Goal: Find specific page/section: Find specific page/section

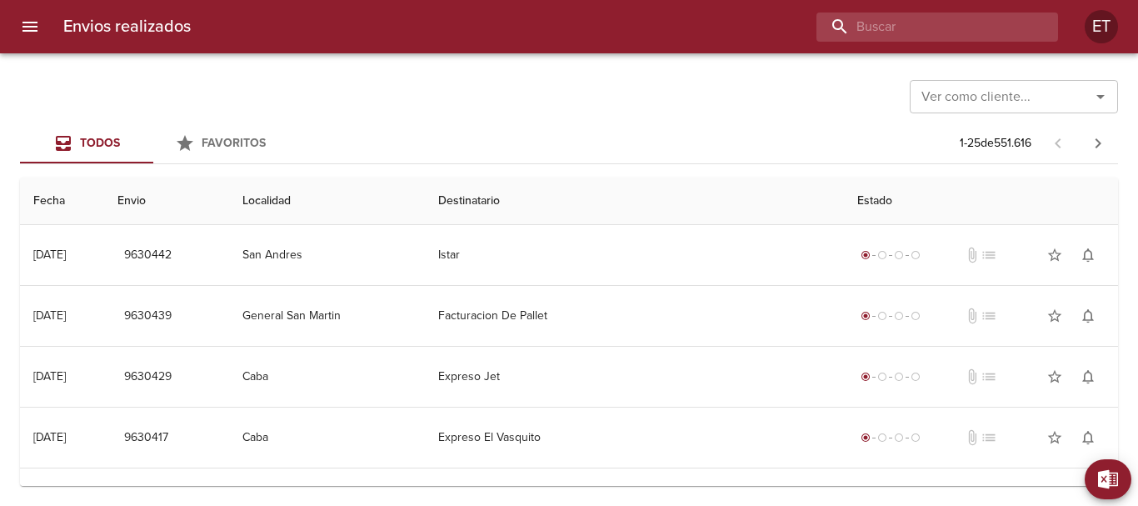
drag, startPoint x: 934, startPoint y: 37, endPoint x: 910, endPoint y: 5, distance: 39.8
click at [934, 36] on input "buscar" at bounding box center [922, 26] width 213 height 29
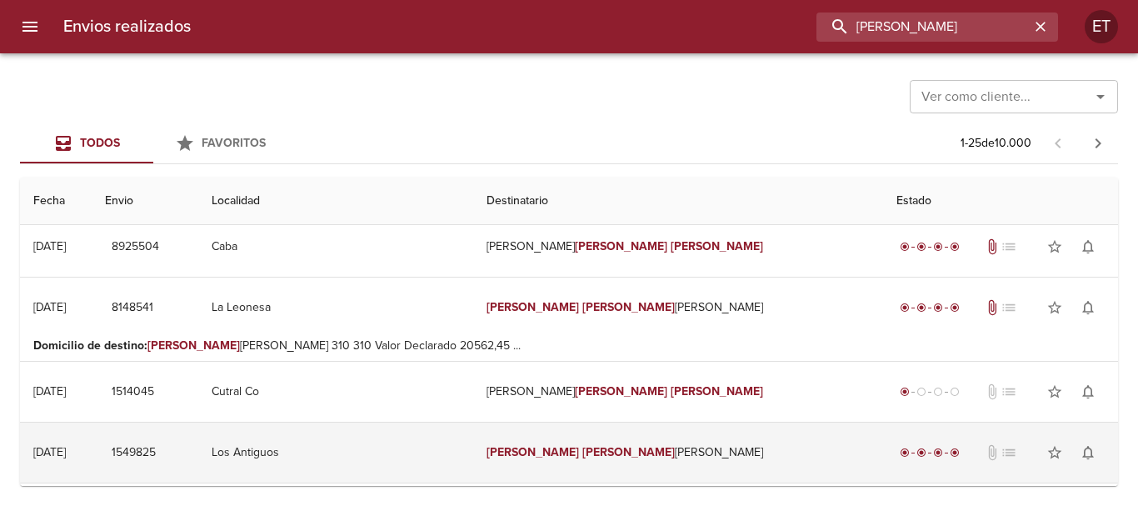
scroll to position [833, 0]
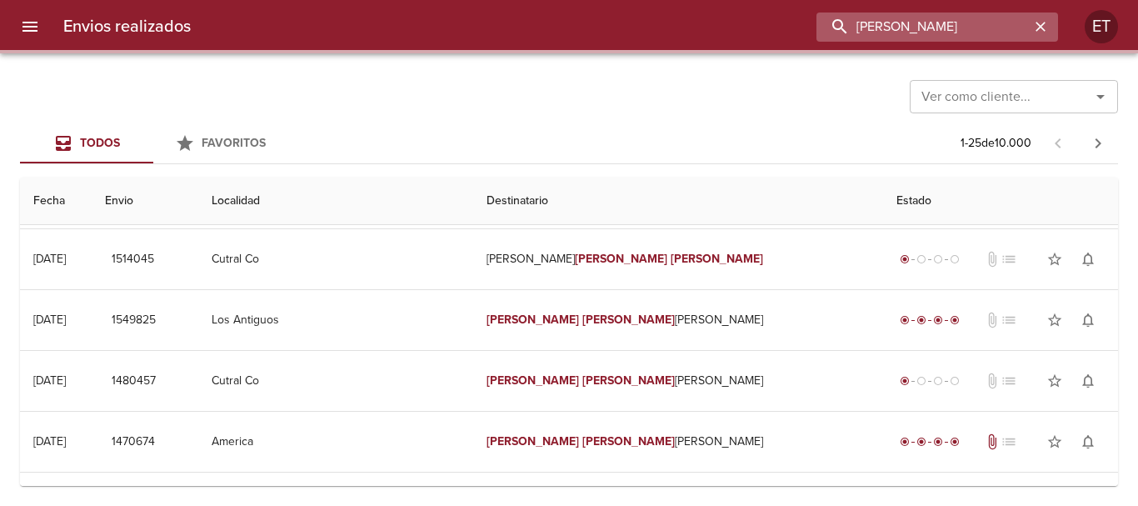
click at [950, 22] on input "carlos alberto SALLIO" at bounding box center [922, 26] width 213 height 29
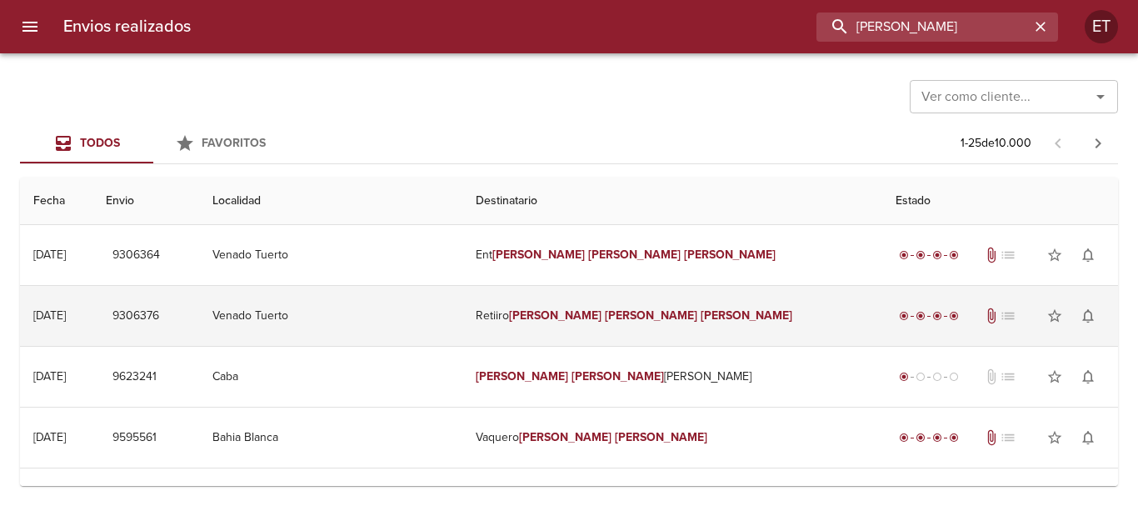
scroll to position [0, 0]
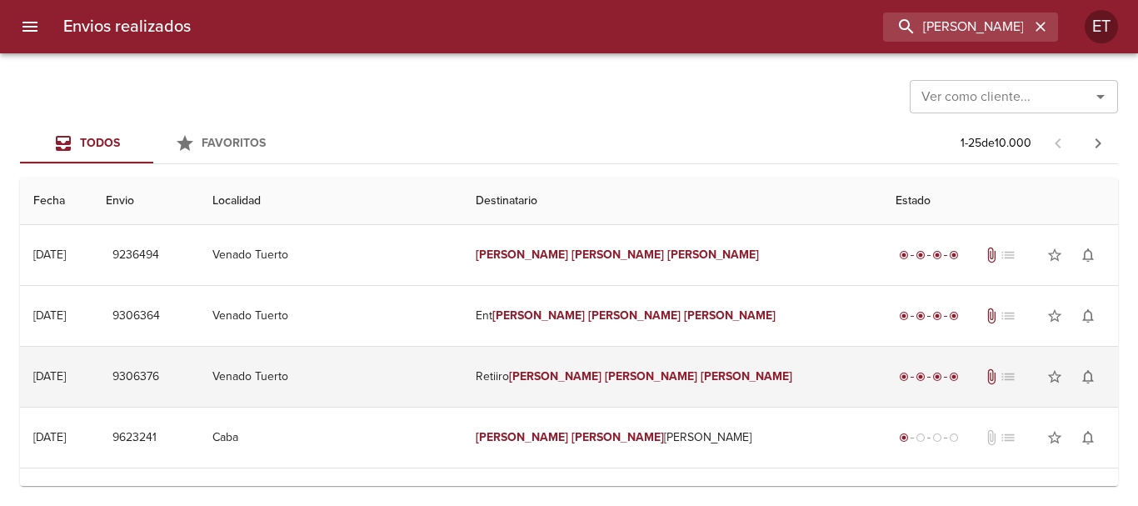
click at [628, 387] on td "Retiiro Carlos Alberto Zallio" at bounding box center [672, 377] width 420 height 60
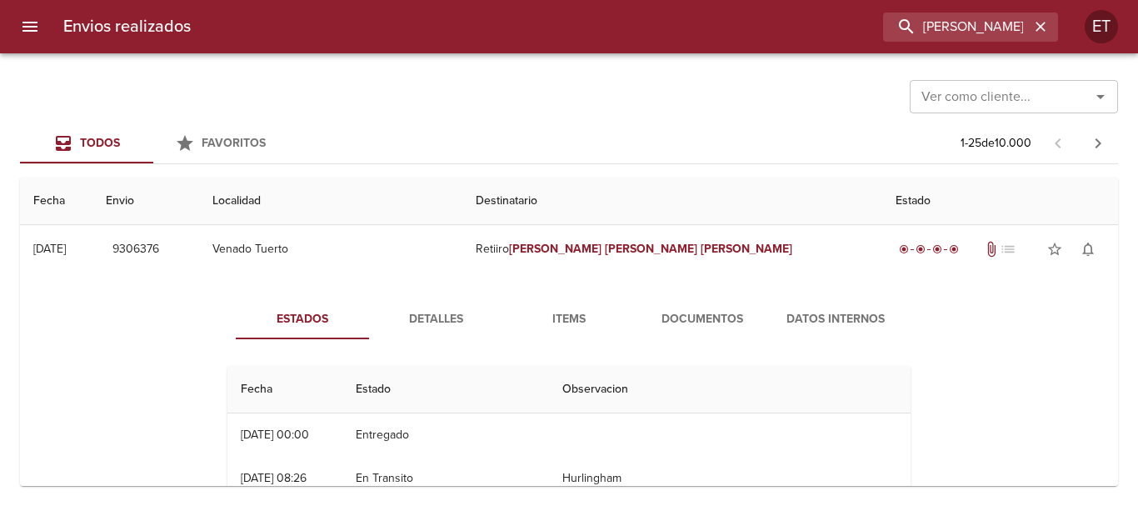
scroll to position [167, 0]
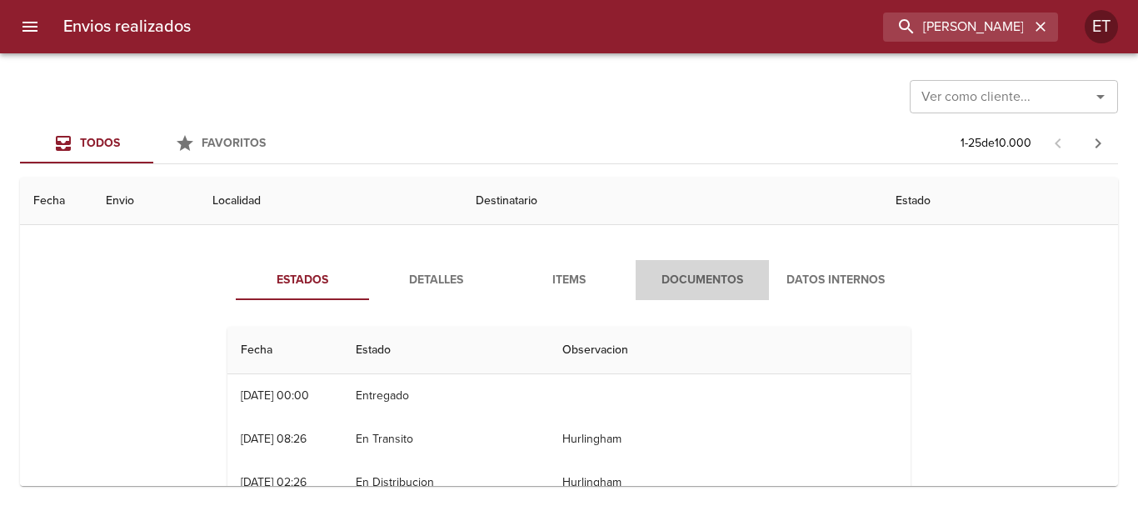
click at [691, 270] on span "Documentos" at bounding box center [702, 280] width 113 height 21
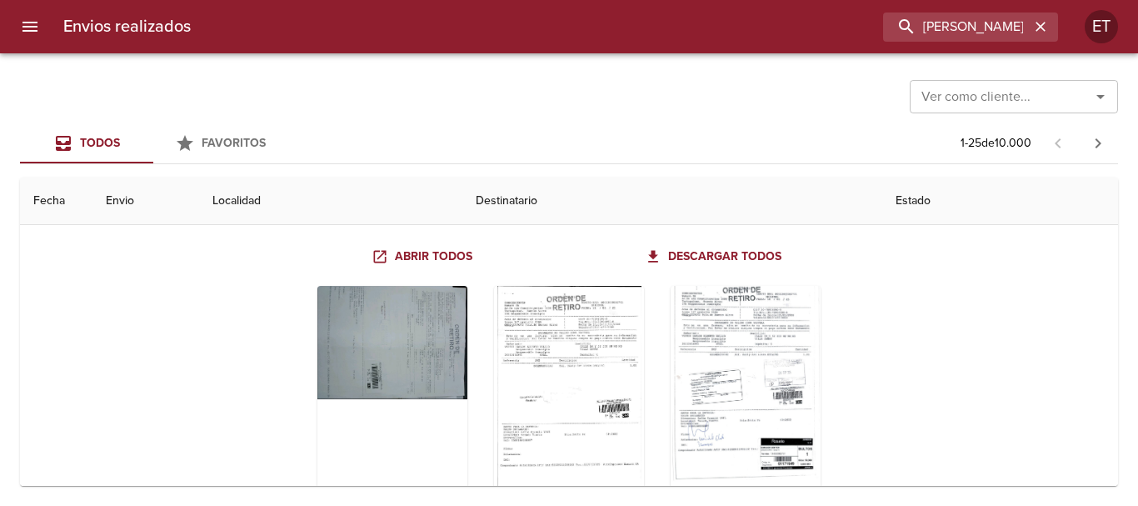
scroll to position [333, 0]
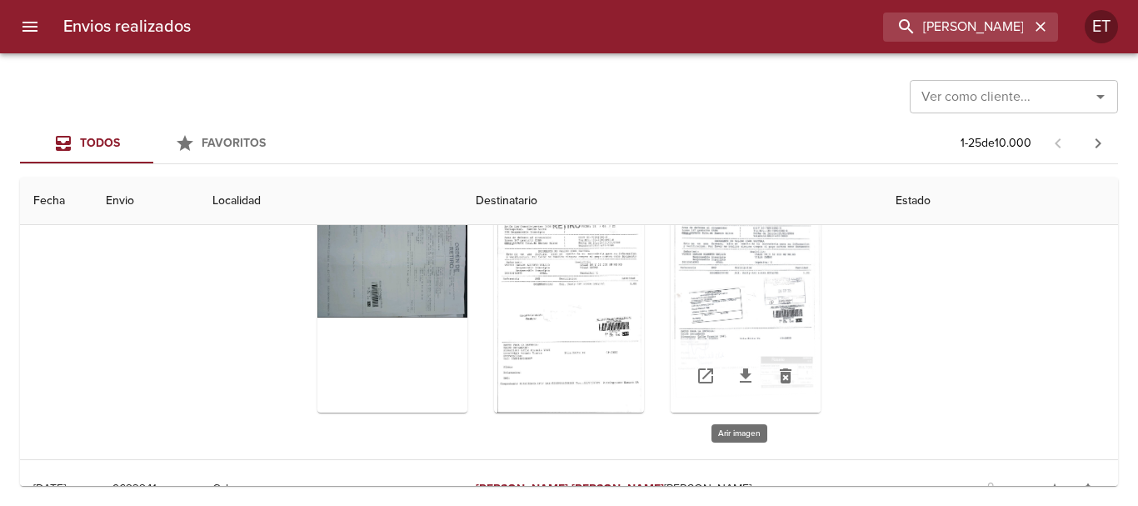
click at [771, 267] on div "Tabla de envíos del cliente" at bounding box center [746, 308] width 150 height 208
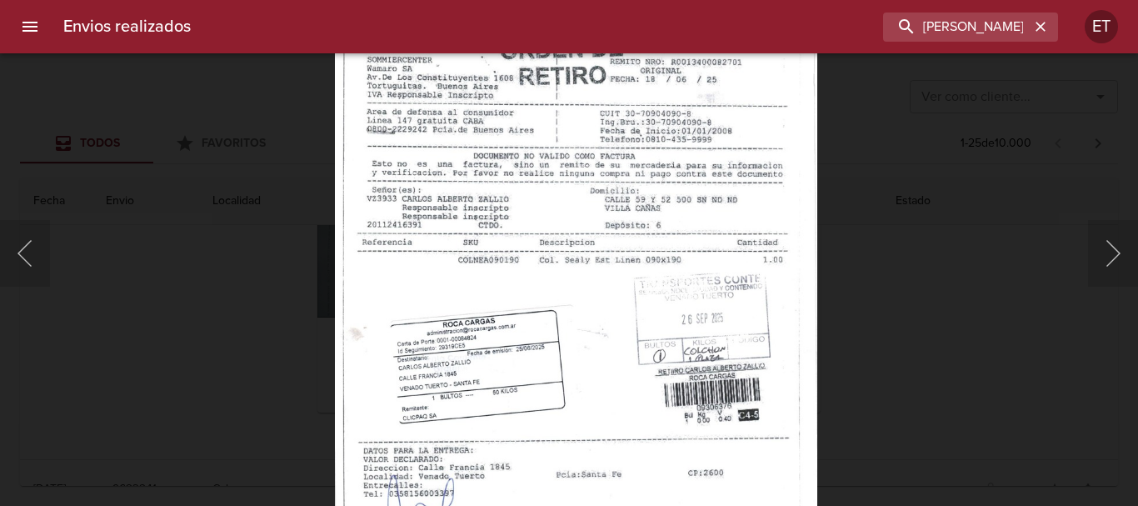
click at [564, 267] on img "Lightbox" at bounding box center [575, 375] width 481 height 681
click at [942, 397] on div "Lightbox" at bounding box center [569, 253] width 1138 height 506
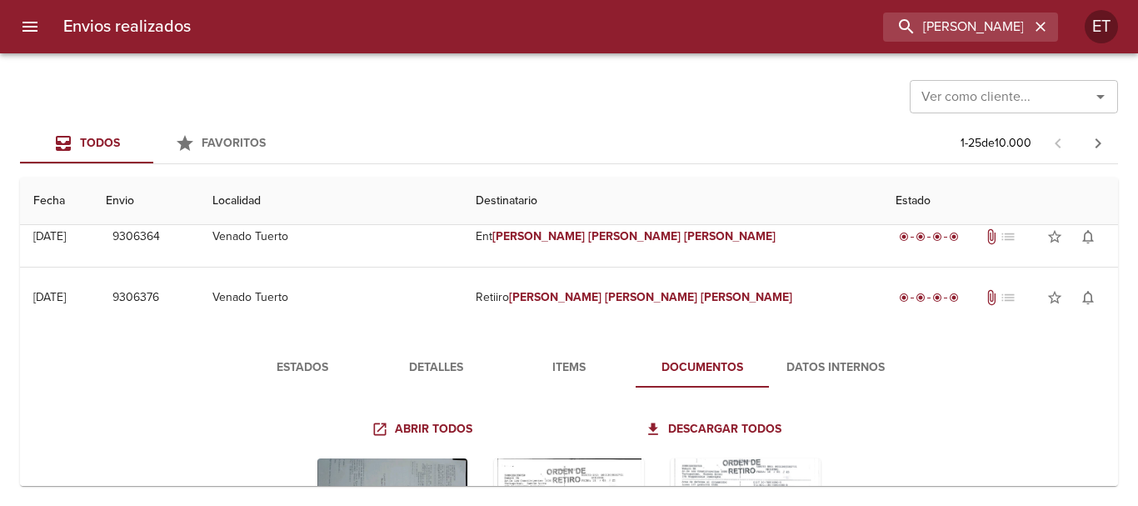
scroll to position [0, 0]
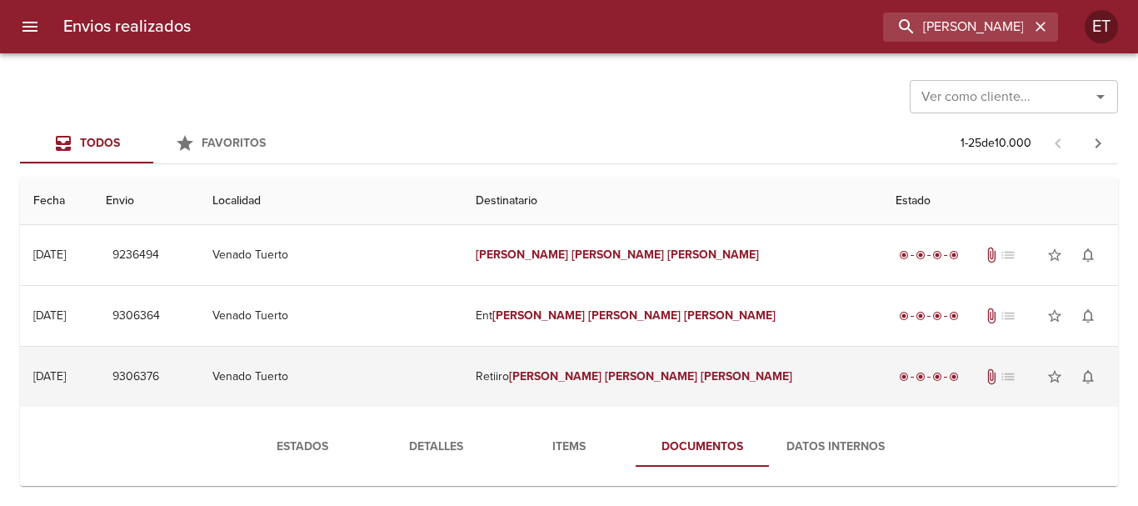
click at [628, 377] on em "Alberto" at bounding box center [651, 376] width 92 height 14
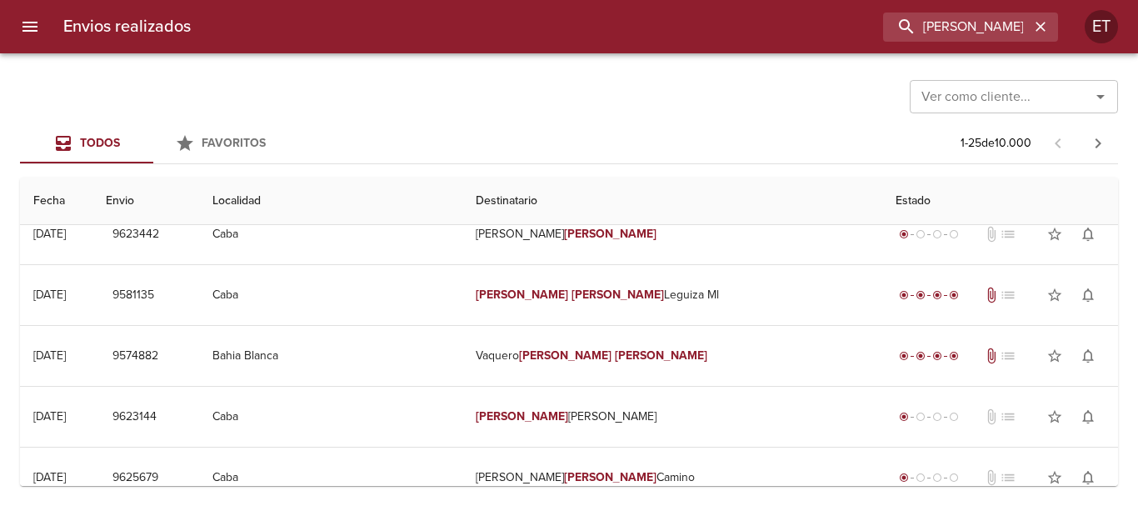
scroll to position [250, 0]
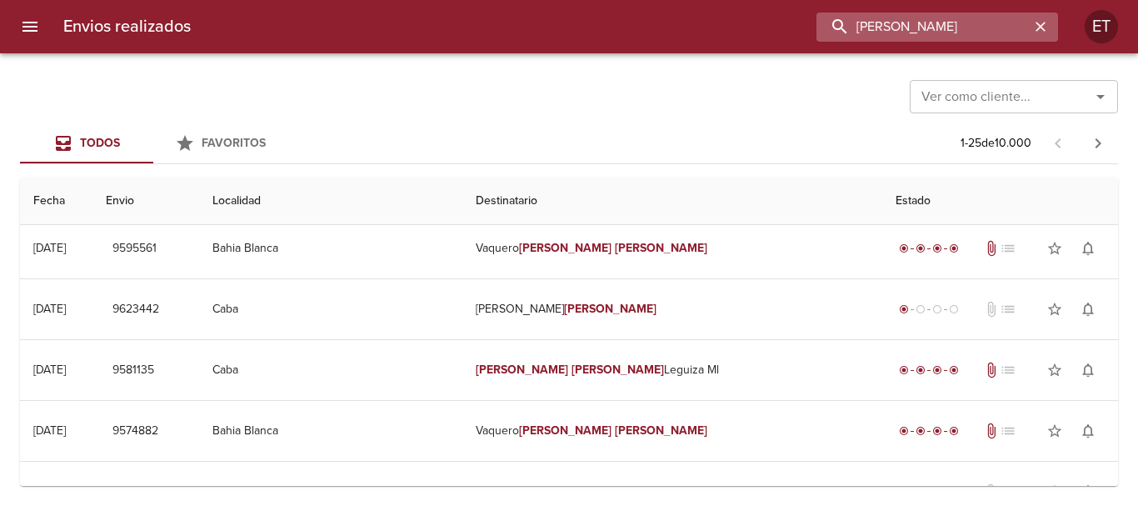
click at [926, 27] on input "carlos alberto zALLIO" at bounding box center [922, 26] width 213 height 29
type input "DEV carlos alberto zALLIO"
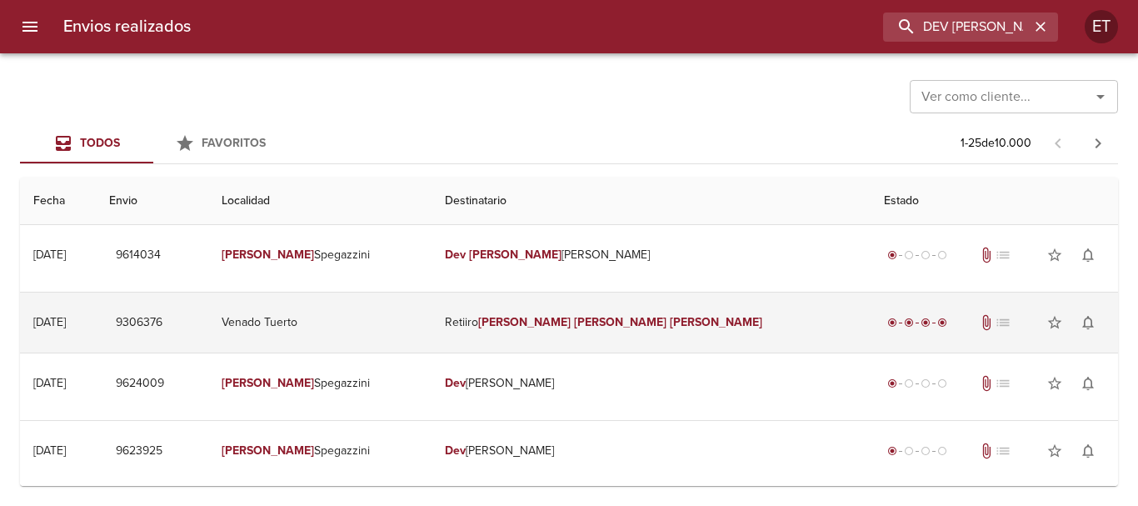
click at [570, 326] on em "Carlos" at bounding box center [524, 322] width 92 height 14
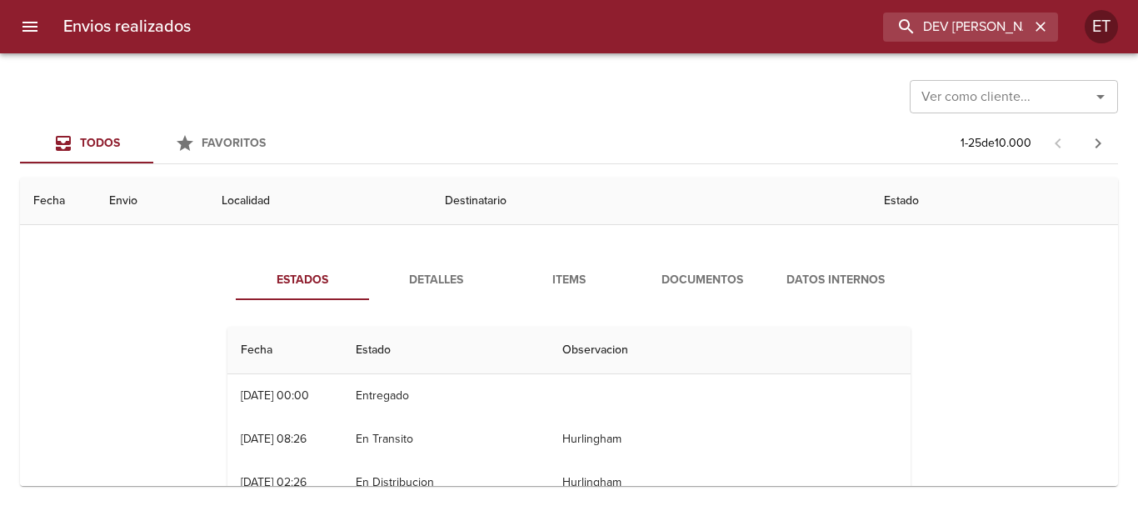
scroll to position [333, 0]
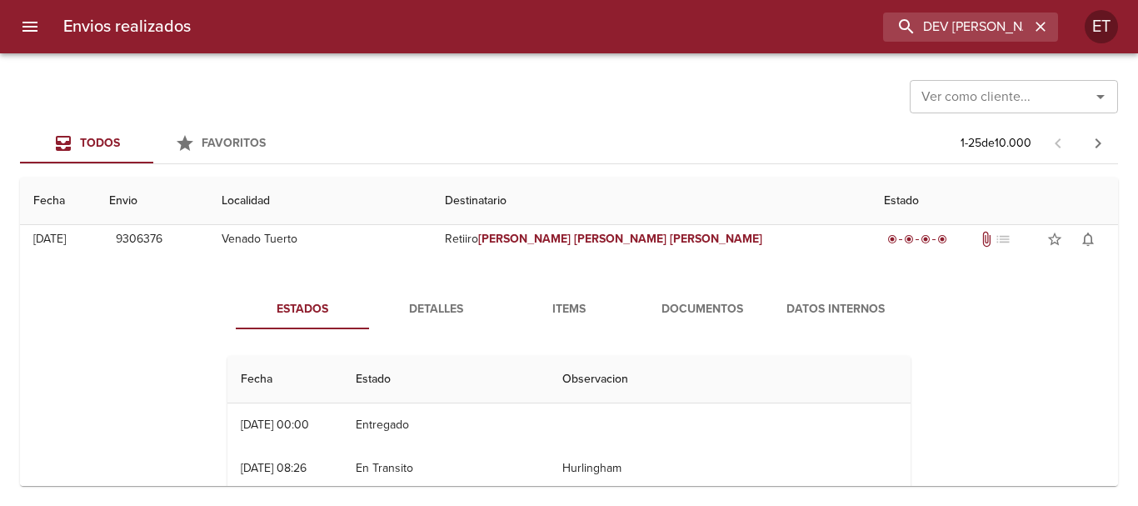
click at [679, 302] on span "Documentos" at bounding box center [702, 309] width 113 height 21
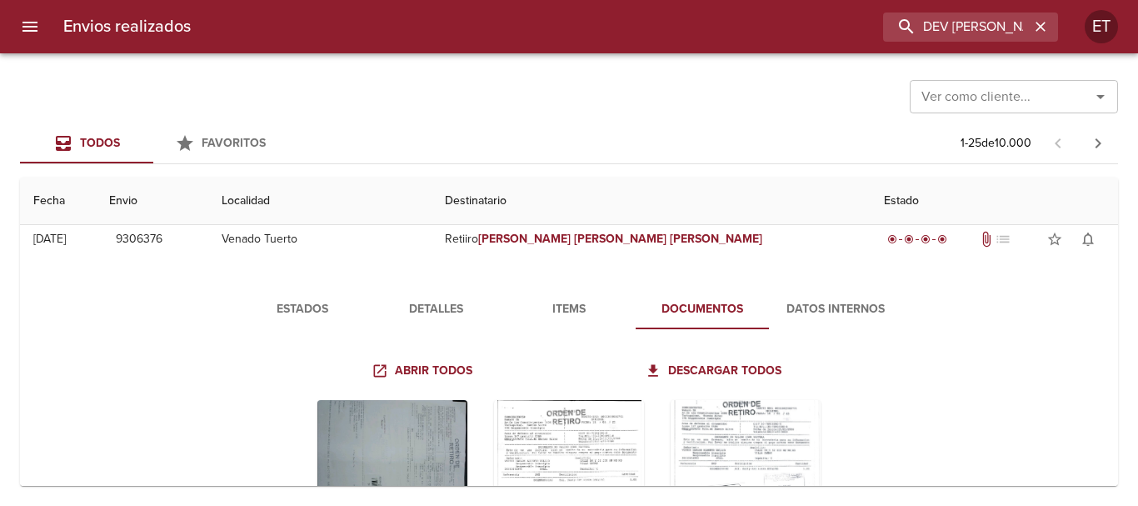
scroll to position [500, 0]
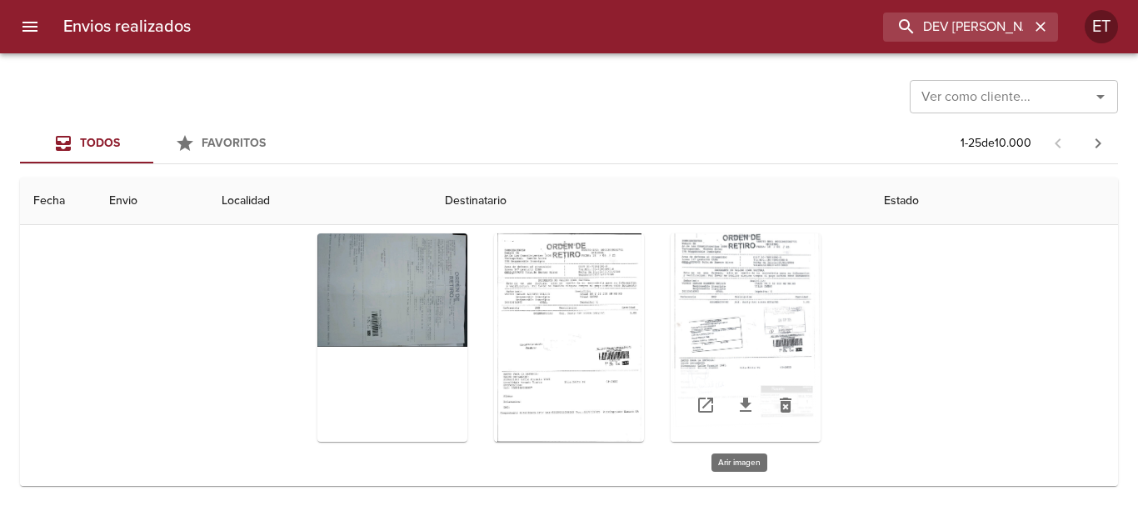
click at [722, 267] on div "Tabla de envíos del cliente" at bounding box center [746, 337] width 150 height 208
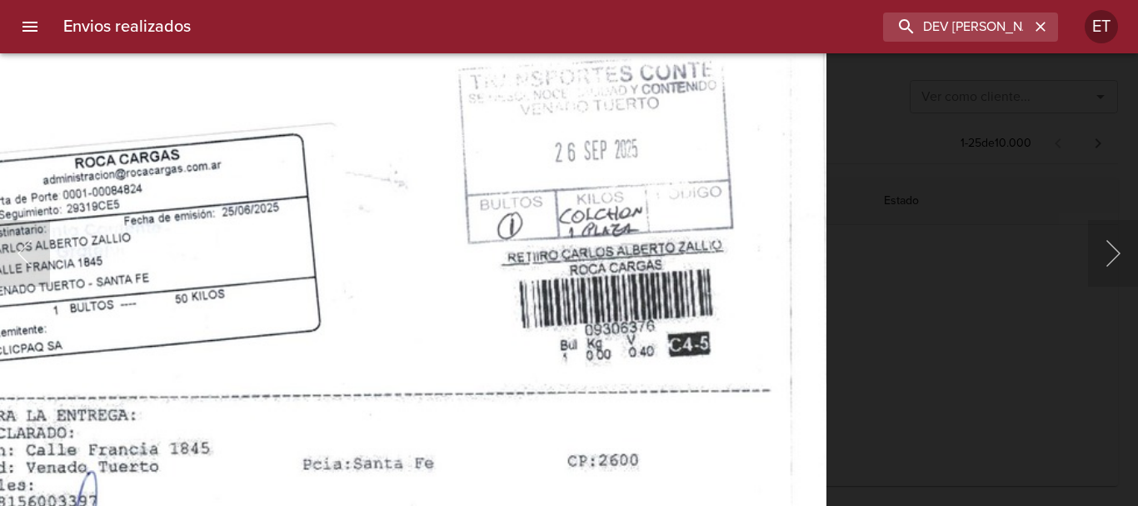
click at [760, 452] on img "Lightbox" at bounding box center [342, 266] width 968 height 1368
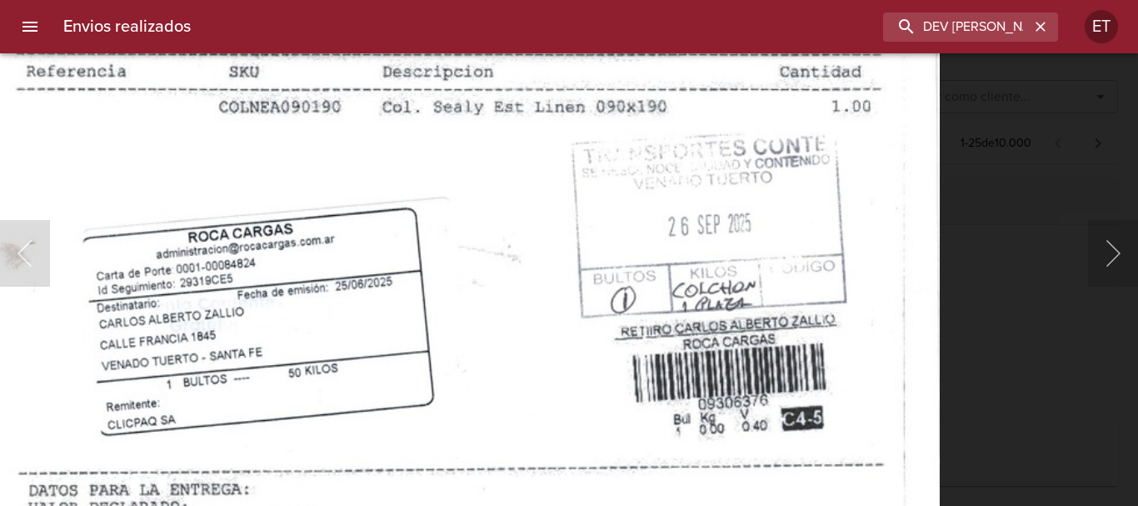
click at [667, 195] on img "Lightbox" at bounding box center [456, 340] width 968 height 1368
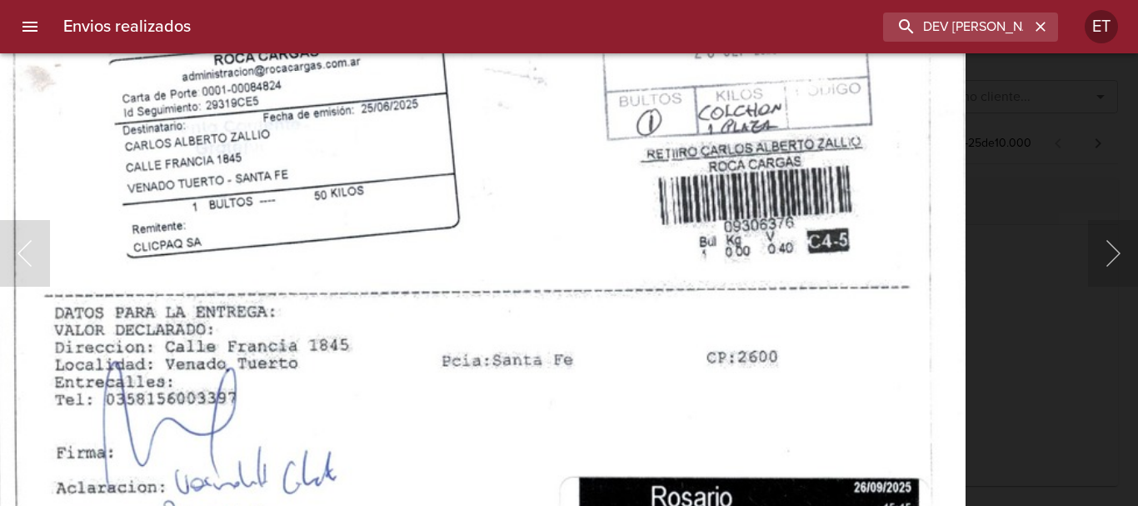
click at [735, 194] on img "Lightbox" at bounding box center [482, 163] width 968 height 1368
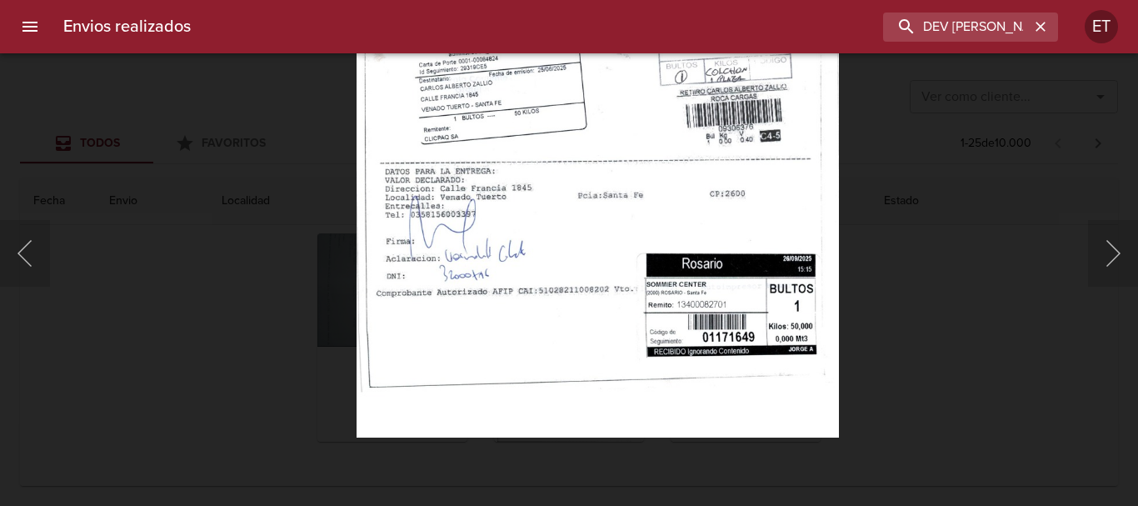
click at [596, 219] on img "Lightbox" at bounding box center [596, 96] width 481 height 681
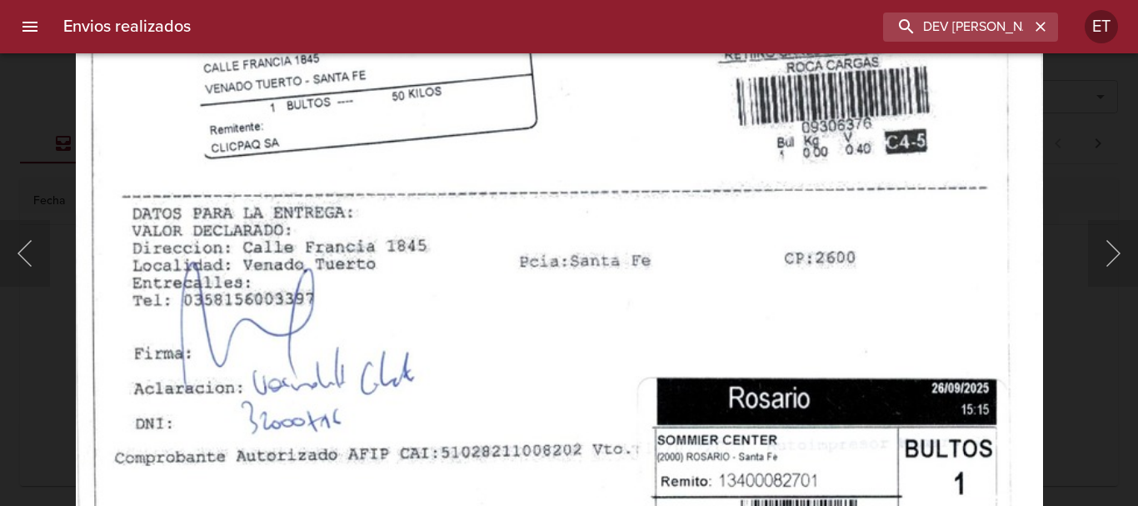
click at [1088, 370] on div "Lightbox" at bounding box center [569, 253] width 1138 height 506
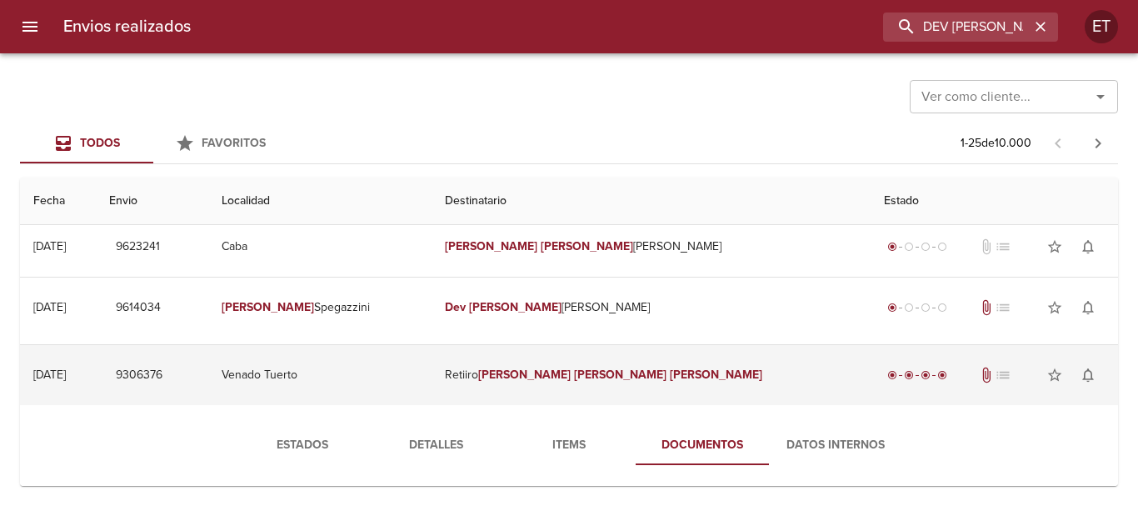
scroll to position [250, 0]
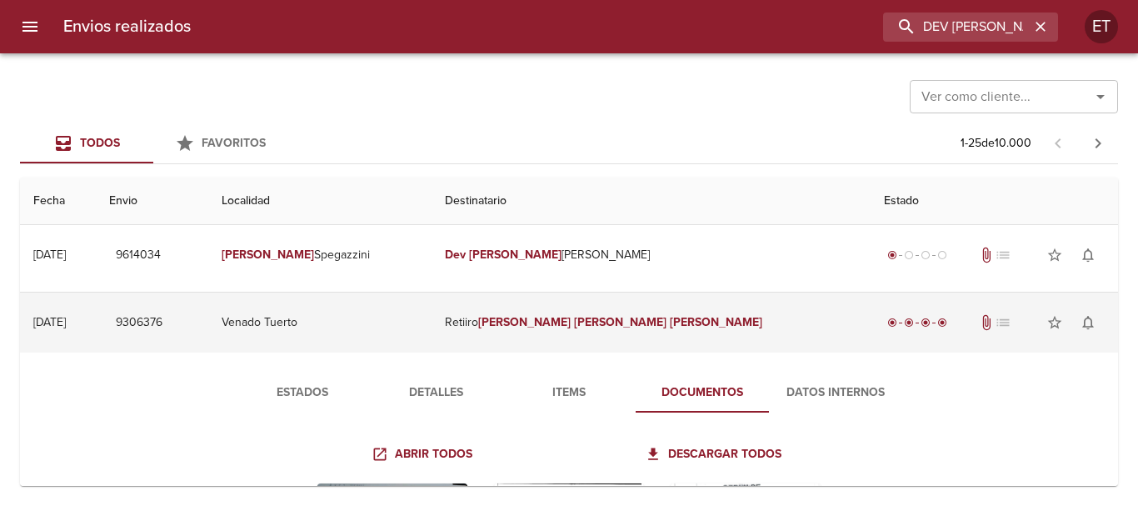
click at [642, 308] on td "Retiiro Carlos Alberto Zallio" at bounding box center [650, 322] width 439 height 60
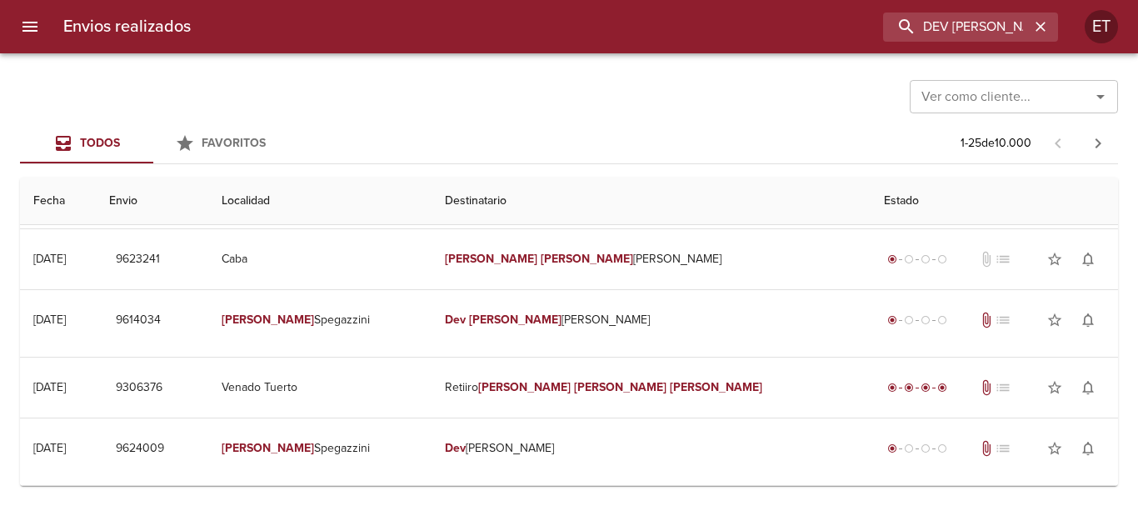
scroll to position [0, 0]
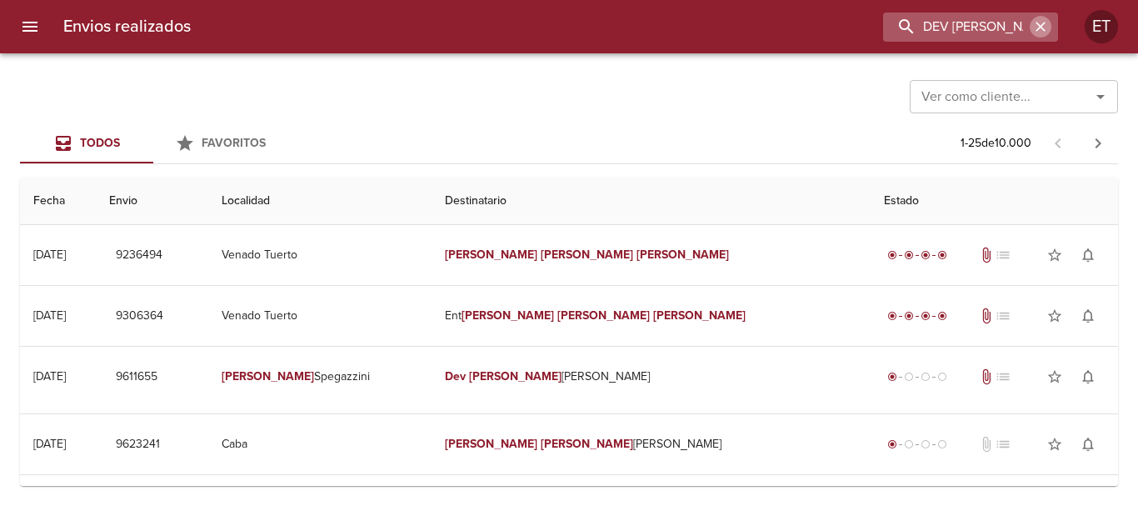
drag, startPoint x: 1040, startPoint y: 23, endPoint x: 624, endPoint y: 130, distance: 429.1
click at [1039, 23] on icon "button" at bounding box center [1040, 26] width 17 height 17
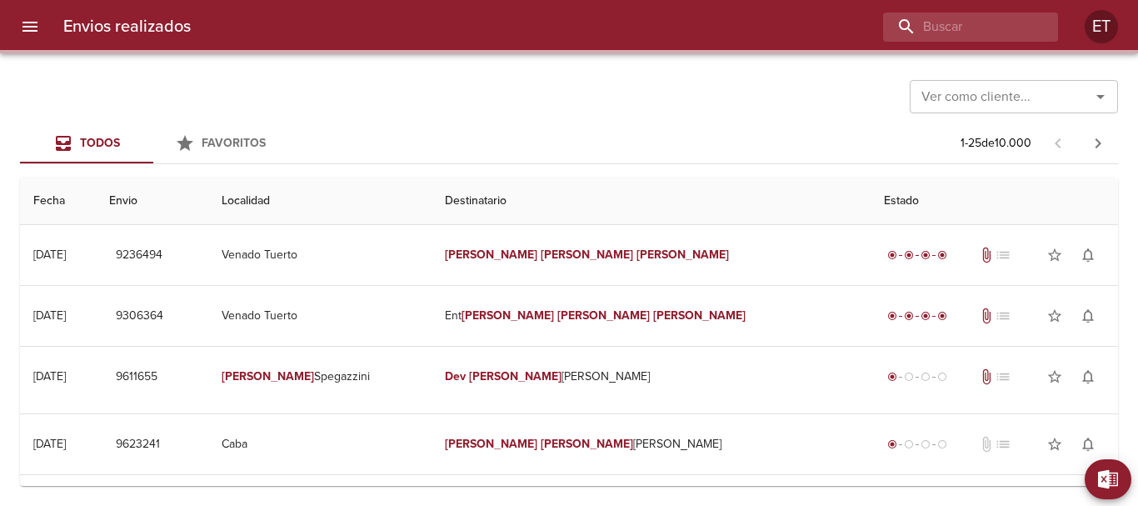
click at [621, 132] on div "Todos Favoritos 1 - 25 de 10.000" at bounding box center [569, 143] width 1098 height 40
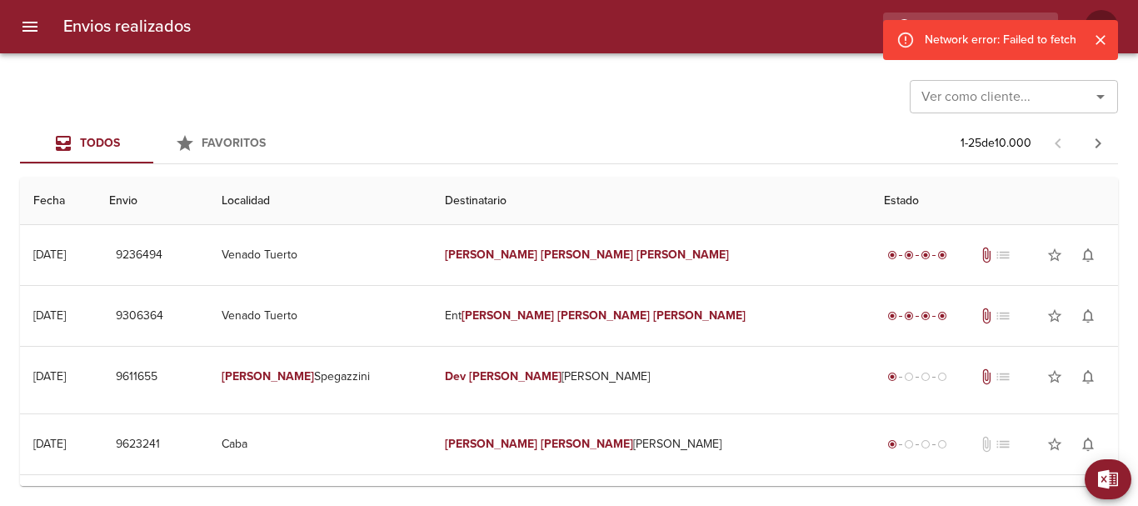
click at [661, 125] on div "Todos Favoritos 1 - 25 de 10.000" at bounding box center [569, 143] width 1098 height 40
click at [1103, 38] on icon "Cerrar" at bounding box center [1100, 40] width 10 height 10
